Goal: Task Accomplishment & Management: Manage account settings

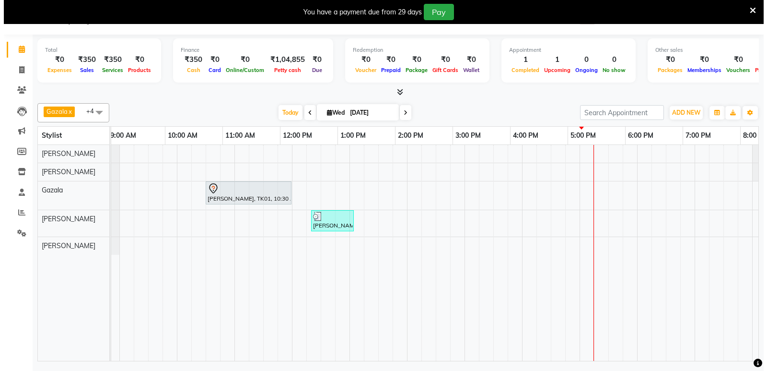
scroll to position [0, 49]
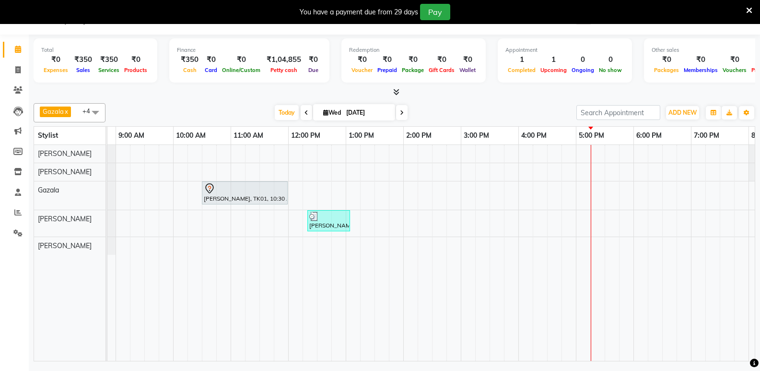
click at [77, 114] on span "[PERSON_NAME] x [PERSON_NAME] x [PERSON_NAME] x [PERSON_NAME] x +4" at bounding box center [70, 112] width 72 height 19
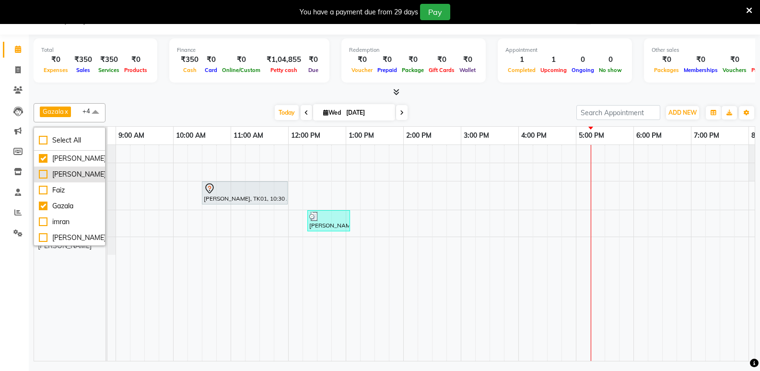
click at [42, 179] on div "[PERSON_NAME]" at bounding box center [69, 174] width 61 height 10
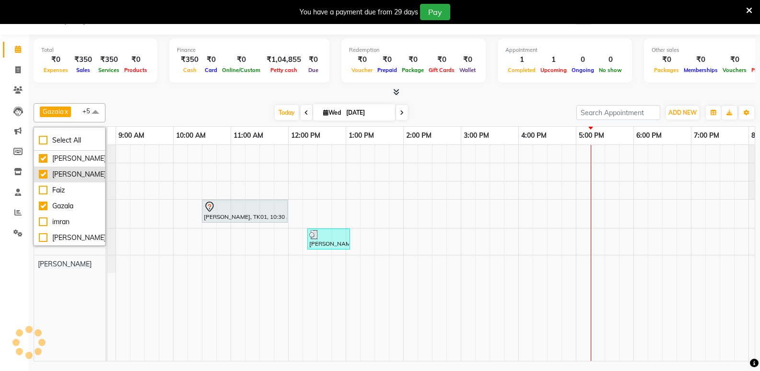
click at [44, 179] on div "[PERSON_NAME]" at bounding box center [69, 174] width 61 height 10
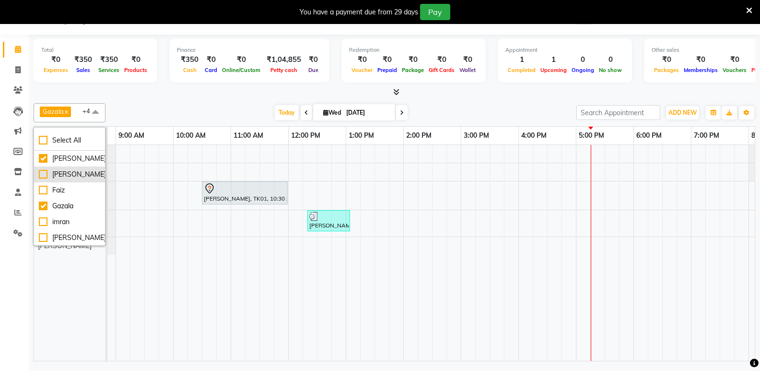
click at [44, 179] on div "[PERSON_NAME]" at bounding box center [69, 174] width 61 height 10
checkbox input "true"
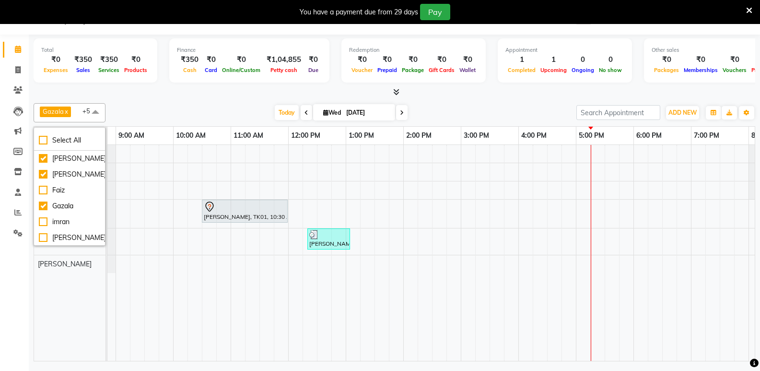
click at [467, 95] on div at bounding box center [395, 92] width 722 height 10
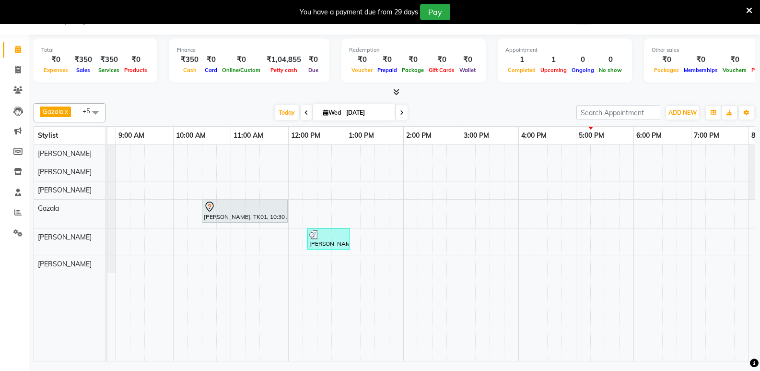
click at [551, 188] on div "[PERSON_NAME], TK01, 10:30 AM-12:00 PM, TEXTURE SERVICES - [MEDICAL_DATA] / Cys…" at bounding box center [489, 253] width 863 height 216
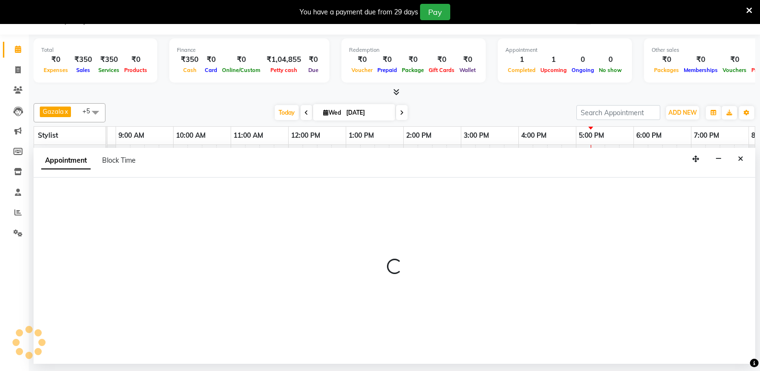
select select "88188"
select select "tentative"
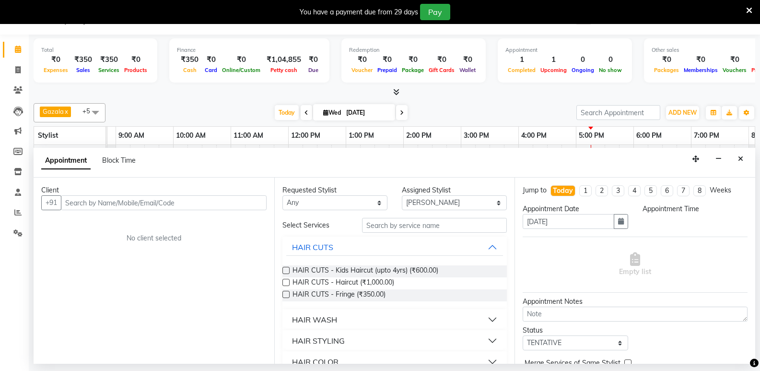
select select "990"
type input "9924253282"
click at [240, 201] on span "Add Client" at bounding box center [247, 202] width 32 height 9
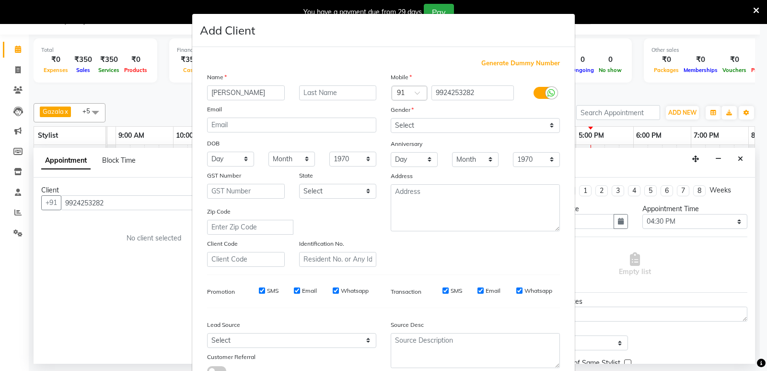
type input "[PERSON_NAME]"
click at [476, 130] on select "Select [DEMOGRAPHIC_DATA] [DEMOGRAPHIC_DATA] Other Prefer Not To Say" at bounding box center [475, 125] width 169 height 15
click at [462, 123] on select "Select [DEMOGRAPHIC_DATA] [DEMOGRAPHIC_DATA] Other Prefer Not To Say" at bounding box center [475, 125] width 169 height 15
click at [436, 125] on select "Select [DEMOGRAPHIC_DATA] [DEMOGRAPHIC_DATA] Other Prefer Not To Say" at bounding box center [475, 125] width 169 height 15
select select "[DEMOGRAPHIC_DATA]"
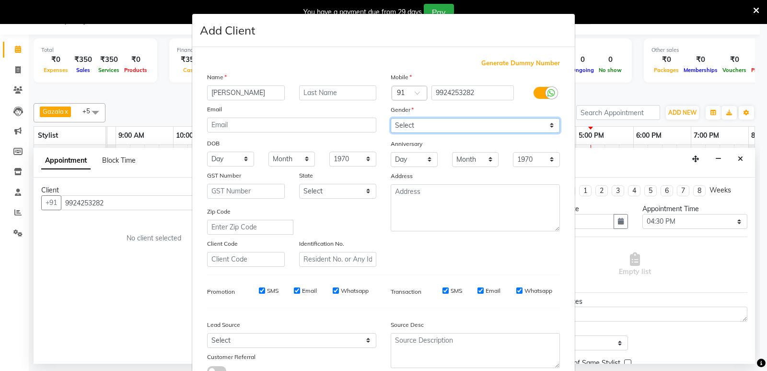
click at [391, 118] on select "Select [DEMOGRAPHIC_DATA] [DEMOGRAPHIC_DATA] Other Prefer Not To Say" at bounding box center [475, 125] width 169 height 15
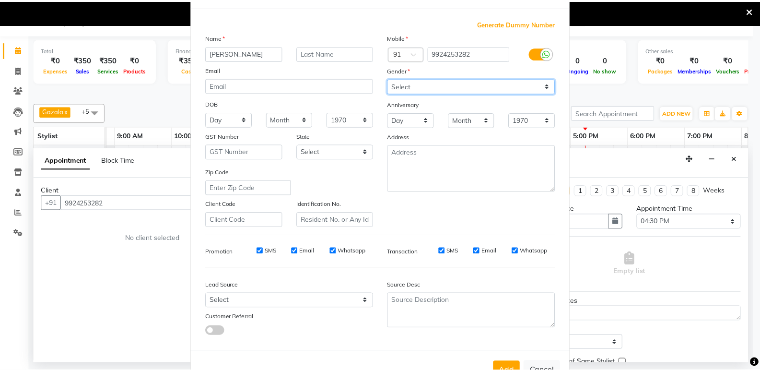
scroll to position [72, 0]
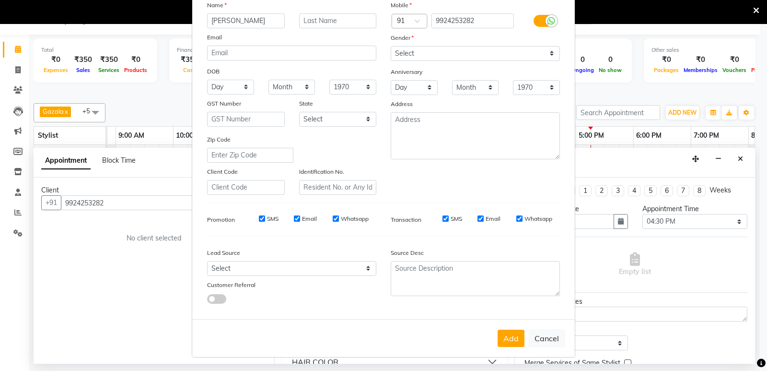
click at [506, 342] on button "Add" at bounding box center [511, 337] width 27 height 17
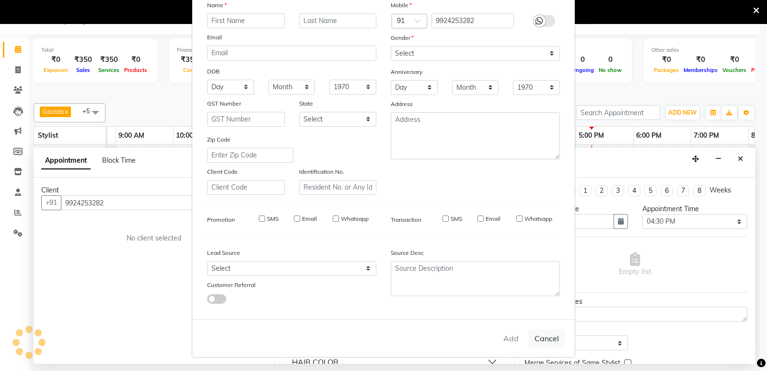
select select
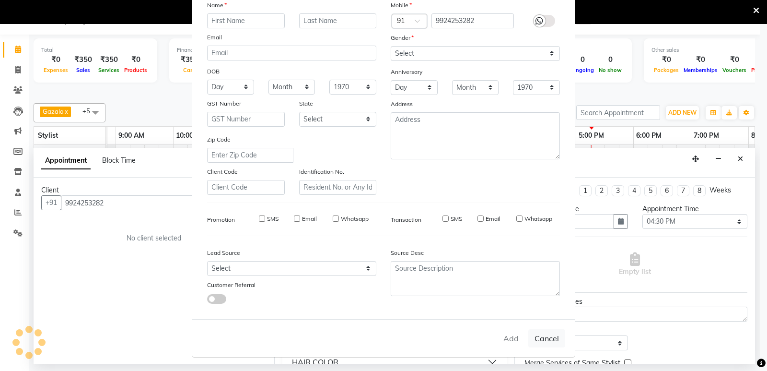
select select
checkbox input "false"
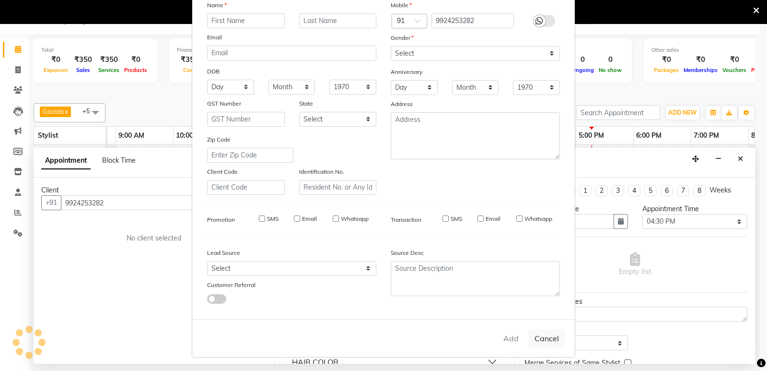
checkbox input "false"
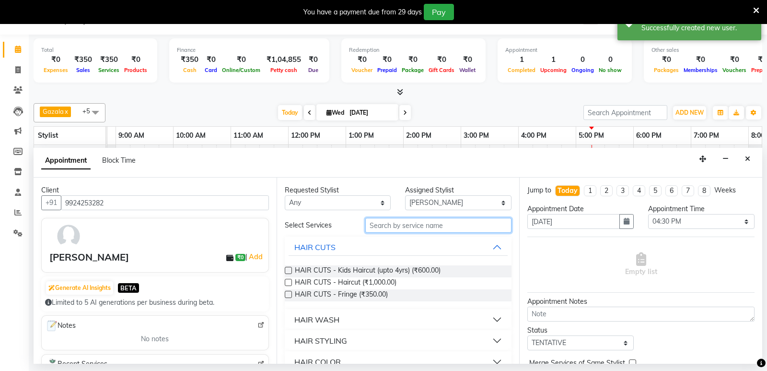
click at [416, 224] on input "text" at bounding box center [438, 225] width 147 height 15
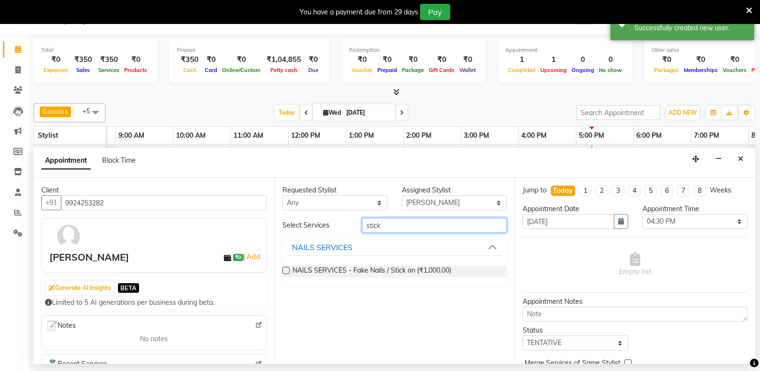
type input "stick"
click at [286, 271] on label at bounding box center [285, 270] width 7 height 7
click at [286, 271] on input "checkbox" at bounding box center [285, 271] width 6 height 6
click at [287, 271] on label at bounding box center [285, 270] width 7 height 7
click at [287, 271] on input "checkbox" at bounding box center [285, 271] width 6 height 6
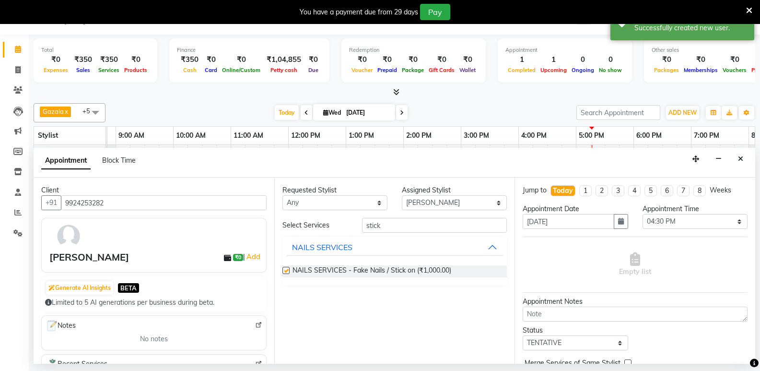
checkbox input "false"
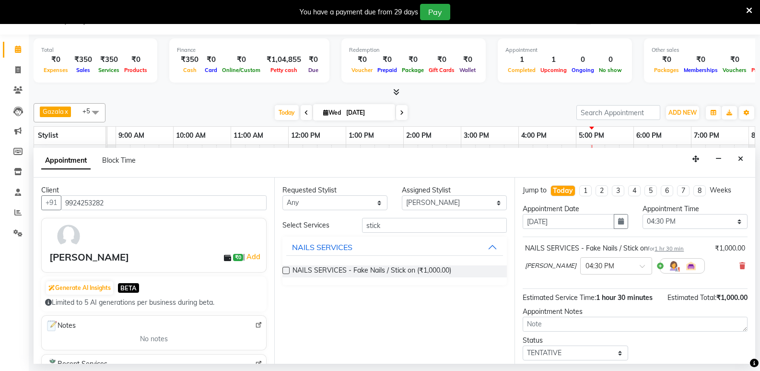
scroll to position [57, 0]
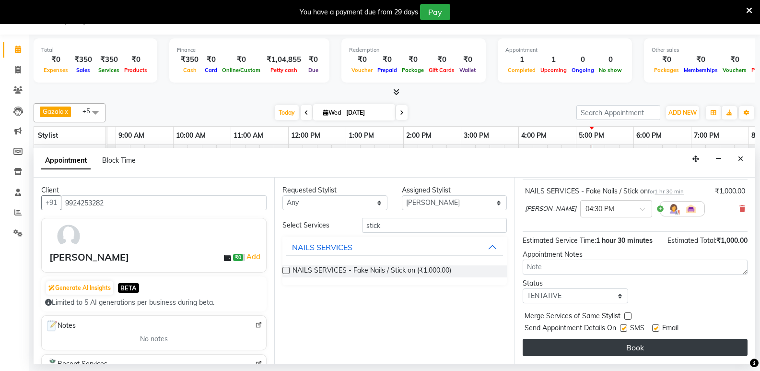
click at [612, 350] on button "Book" at bounding box center [635, 347] width 225 height 17
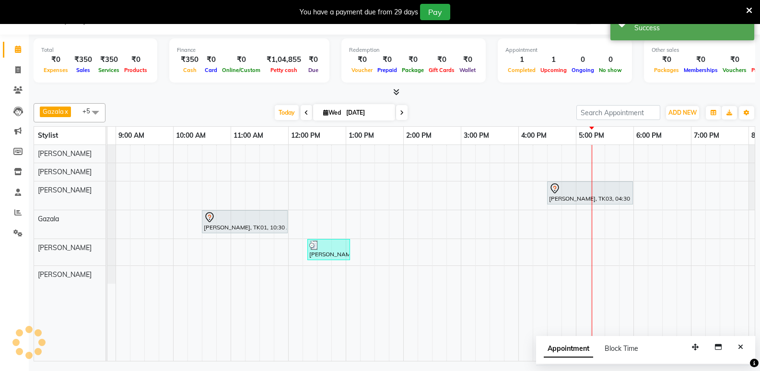
scroll to position [0, 0]
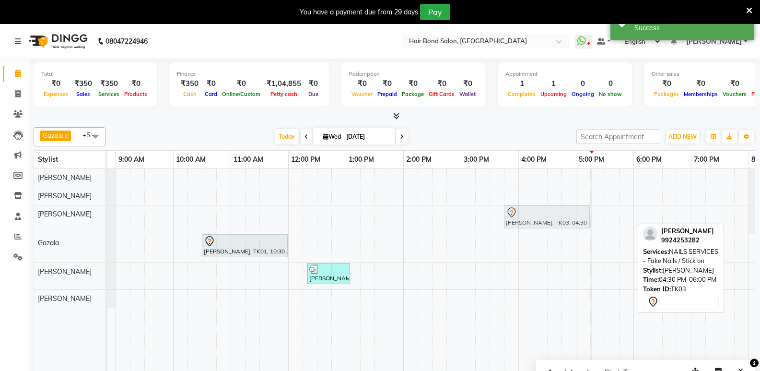
drag, startPoint x: 567, startPoint y: 224, endPoint x: 509, endPoint y: 224, distance: 58.5
click at [58, 223] on div "[PERSON_NAME], TK03, 04:30 PM-06:00 PM, NAILS SERVICES - Fake Nails / Stick on …" at bounding box center [58, 219] width 0 height 28
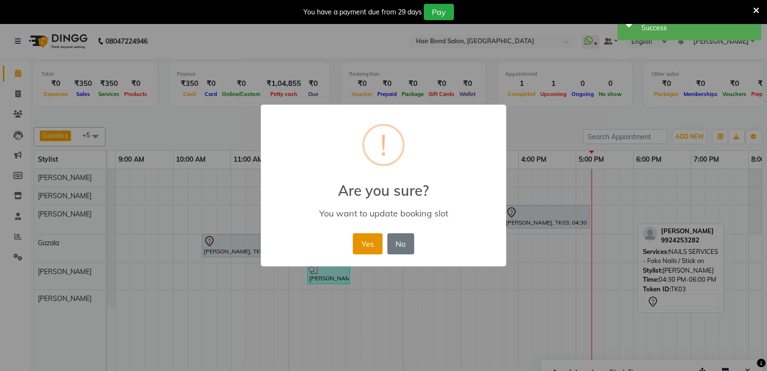
click at [375, 240] on button "Yes" at bounding box center [367, 243] width 29 height 21
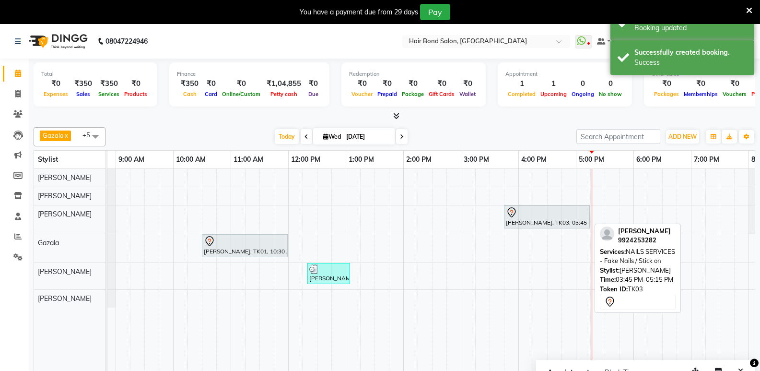
click at [543, 211] on div at bounding box center [547, 213] width 82 height 12
click at [543, 216] on div at bounding box center [547, 213] width 82 height 12
select select "7"
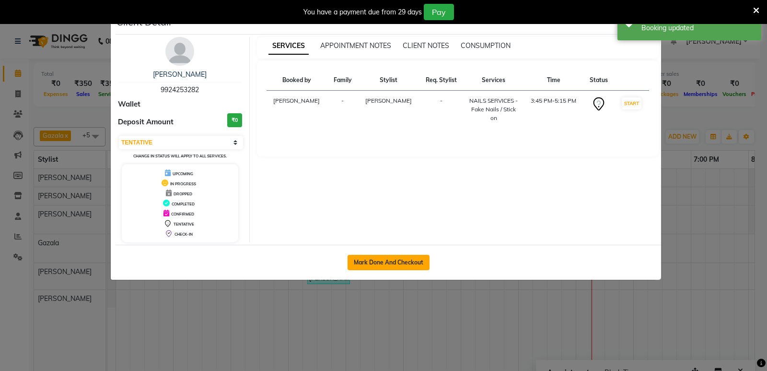
click at [416, 262] on button "Mark Done And Checkout" at bounding box center [389, 262] width 82 height 15
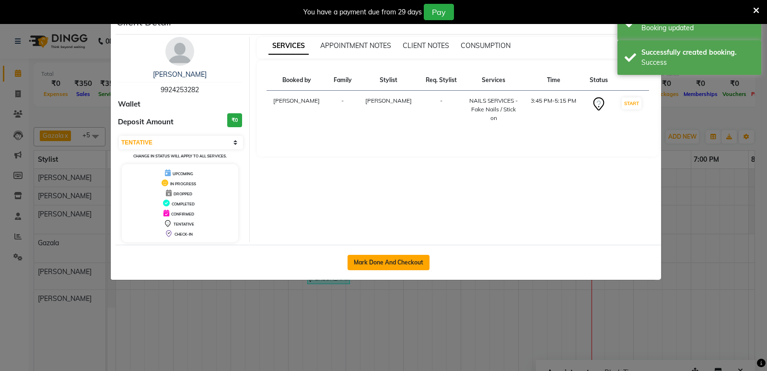
select select "service"
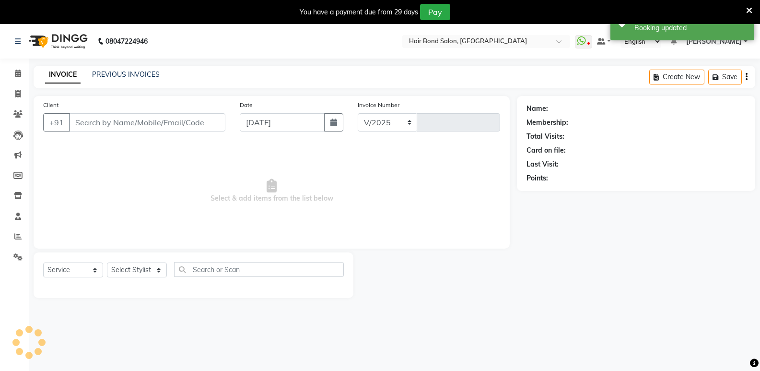
select select "8721"
type input "0281"
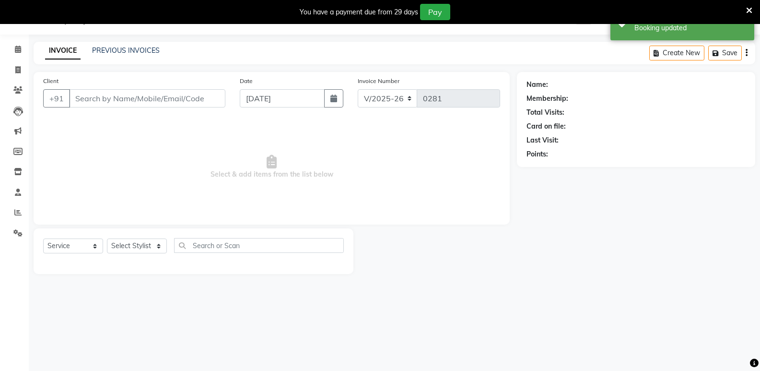
type input "9924253282"
select select "88188"
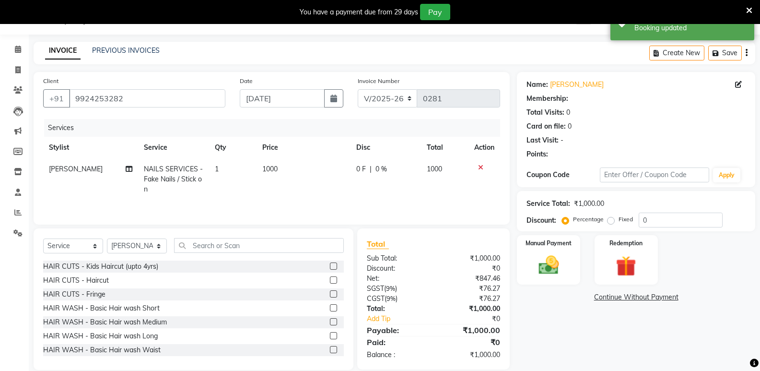
scroll to position [37, 0]
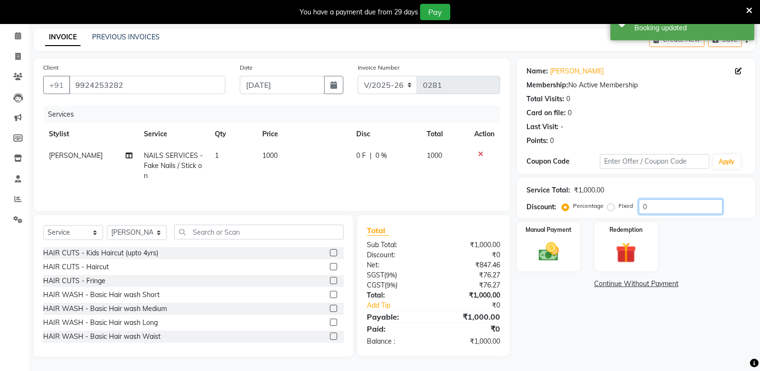
drag, startPoint x: 653, startPoint y: 204, endPoint x: 633, endPoint y: 202, distance: 20.2
click at [633, 202] on div "Percentage Fixed 0" at bounding box center [643, 206] width 159 height 15
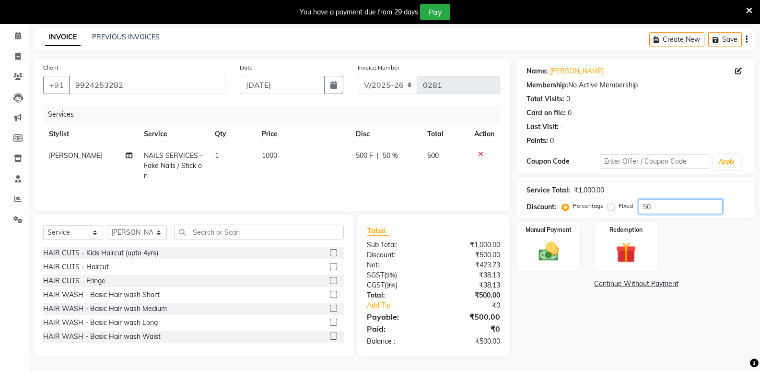
type input "50"
click at [749, 37] on div "Create New Save" at bounding box center [702, 39] width 106 height 23
click at [747, 39] on icon "button" at bounding box center [747, 39] width 2 height 0
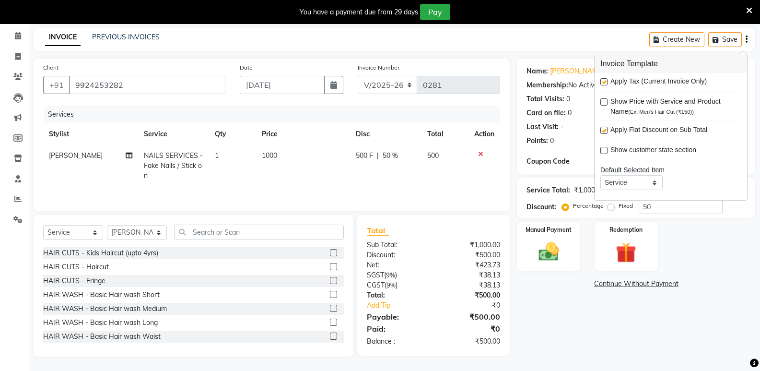
click at [606, 82] on label at bounding box center [603, 81] width 7 height 7
click at [606, 82] on input "checkbox" at bounding box center [603, 82] width 6 height 6
click at [606, 82] on label at bounding box center [603, 81] width 7 height 7
click at [606, 82] on input "checkbox" at bounding box center [603, 82] width 6 height 6
checkbox input "true"
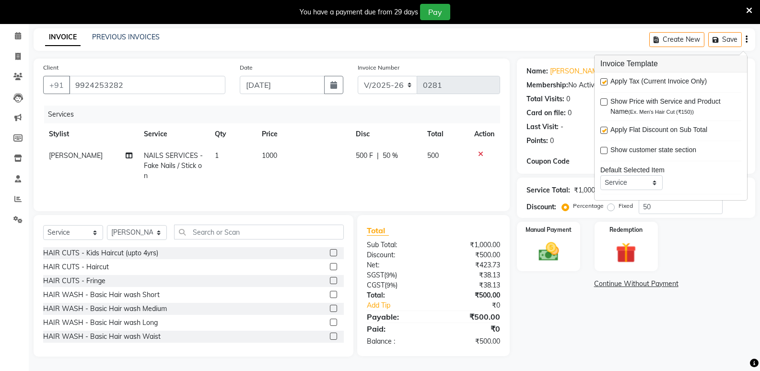
click at [573, 42] on div "INVOICE PREVIOUS INVOICES Create New Save" at bounding box center [395, 39] width 722 height 23
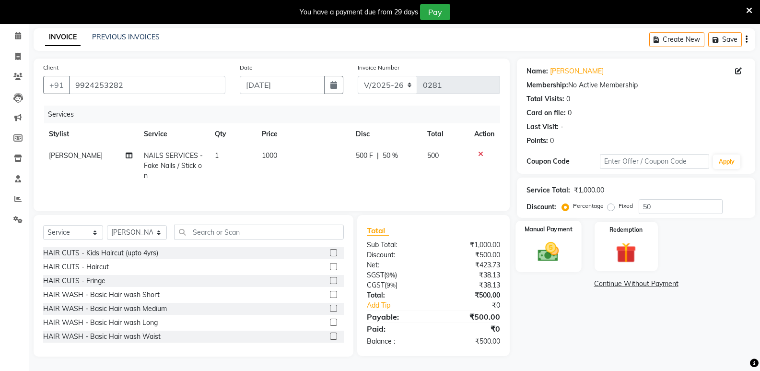
click at [557, 253] on img at bounding box center [548, 251] width 34 height 24
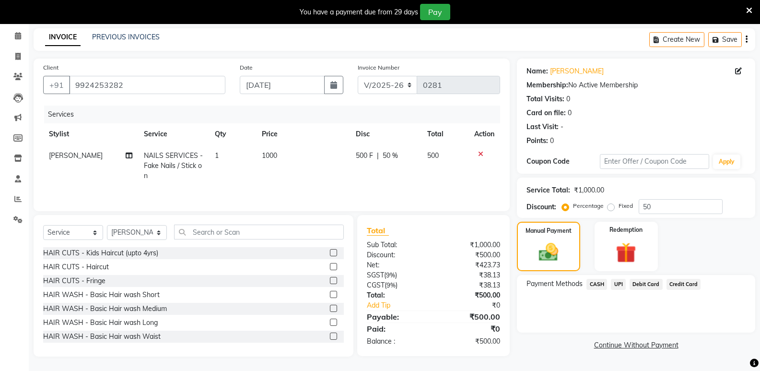
click at [599, 284] on span "CASH" at bounding box center [597, 284] width 21 height 11
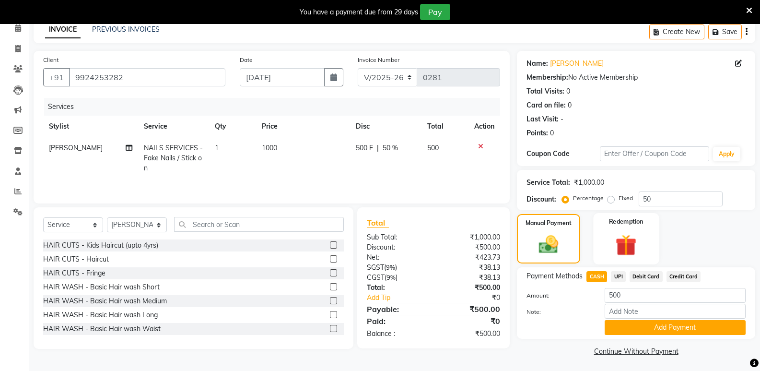
scroll to position [47, 0]
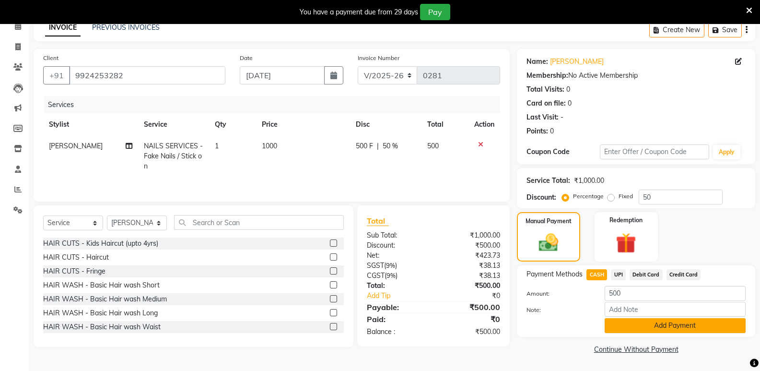
click at [640, 320] on button "Add Payment" at bounding box center [675, 325] width 141 height 15
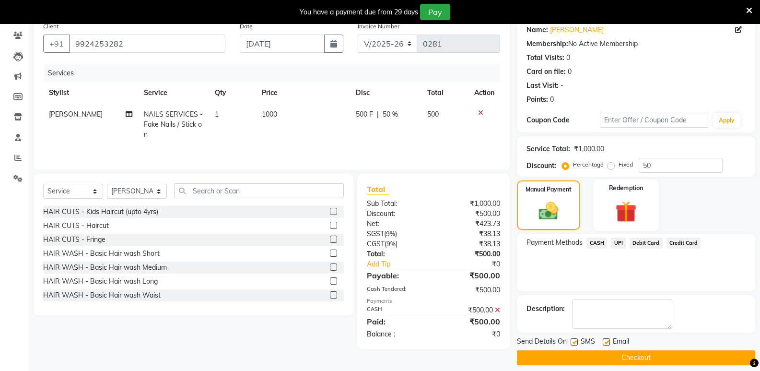
scroll to position [87, 0]
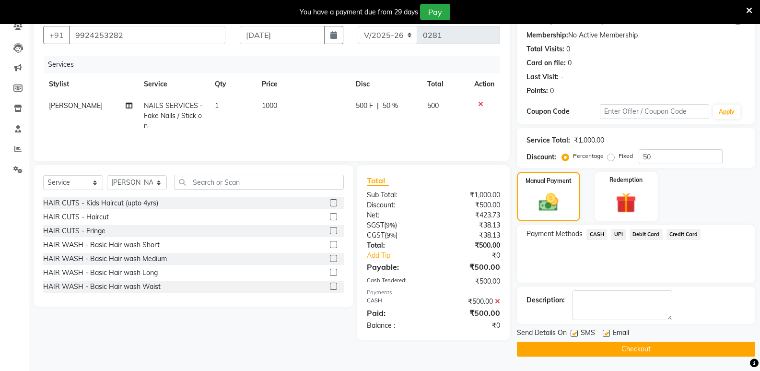
click at [599, 349] on button "Checkout" at bounding box center [636, 348] width 238 height 15
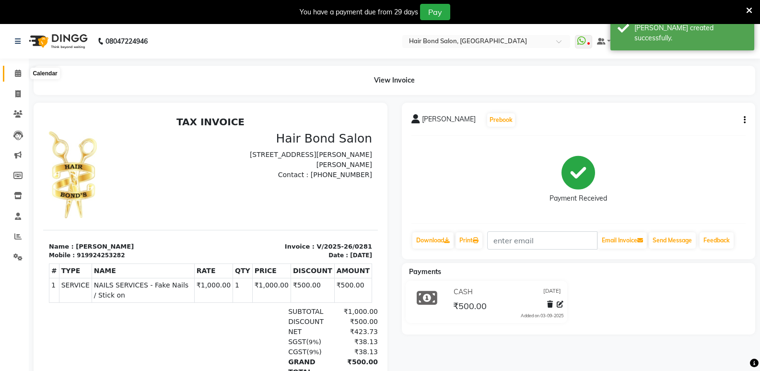
click at [15, 72] on icon at bounding box center [18, 73] width 6 height 7
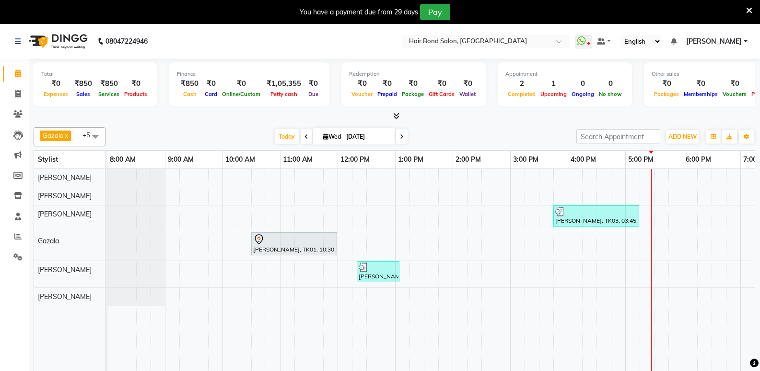
scroll to position [24, 0]
